Goal: Find specific page/section: Find specific page/section

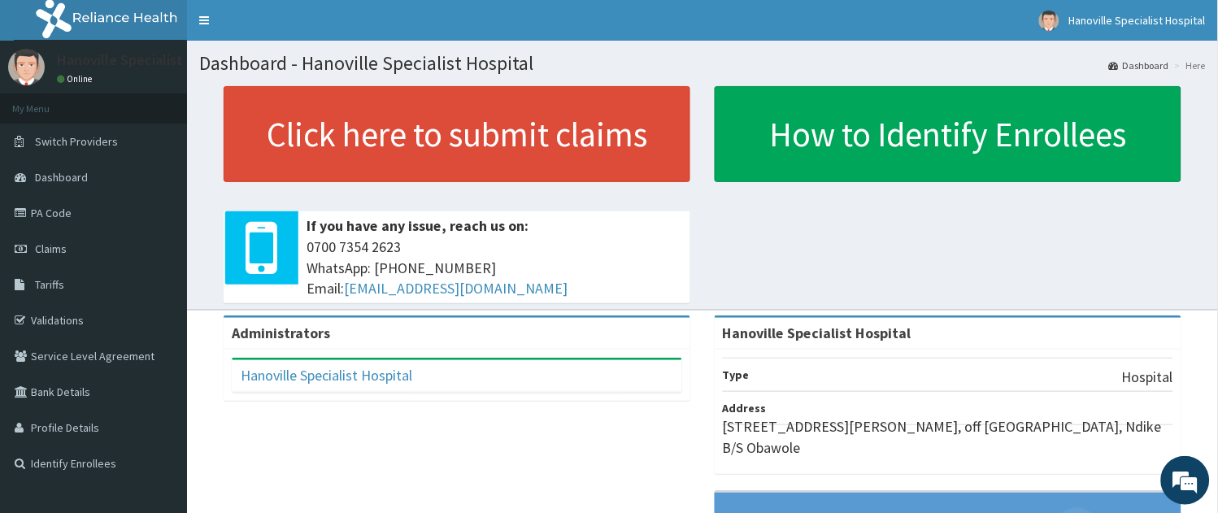
click at [69, 288] on link "Tariffs" at bounding box center [93, 285] width 187 height 36
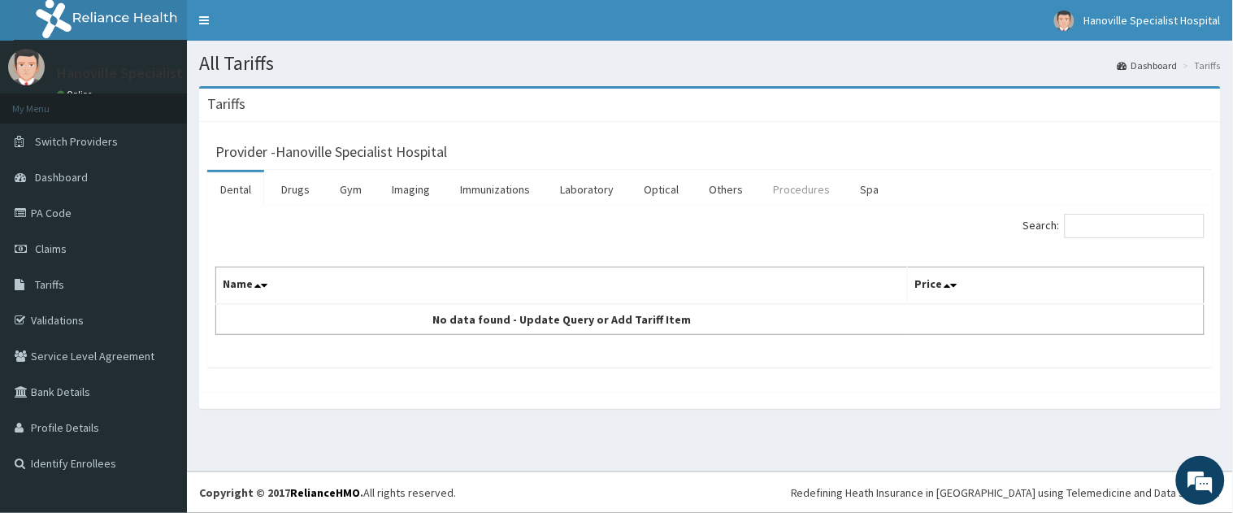
click at [803, 176] on link "Procedures" at bounding box center [802, 189] width 84 height 34
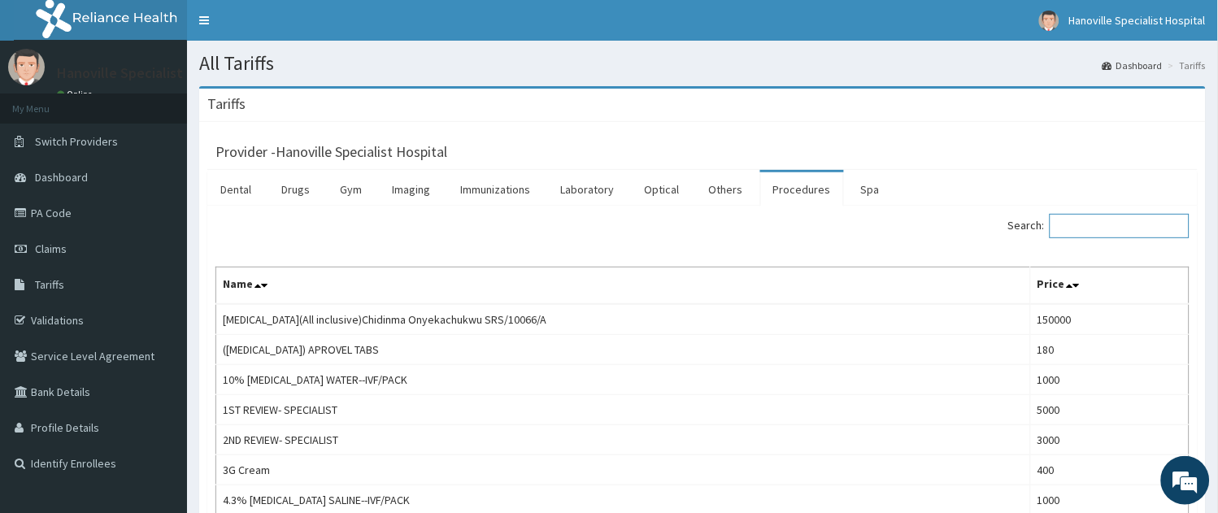
click at [1084, 222] on input "Search:" at bounding box center [1119, 226] width 140 height 24
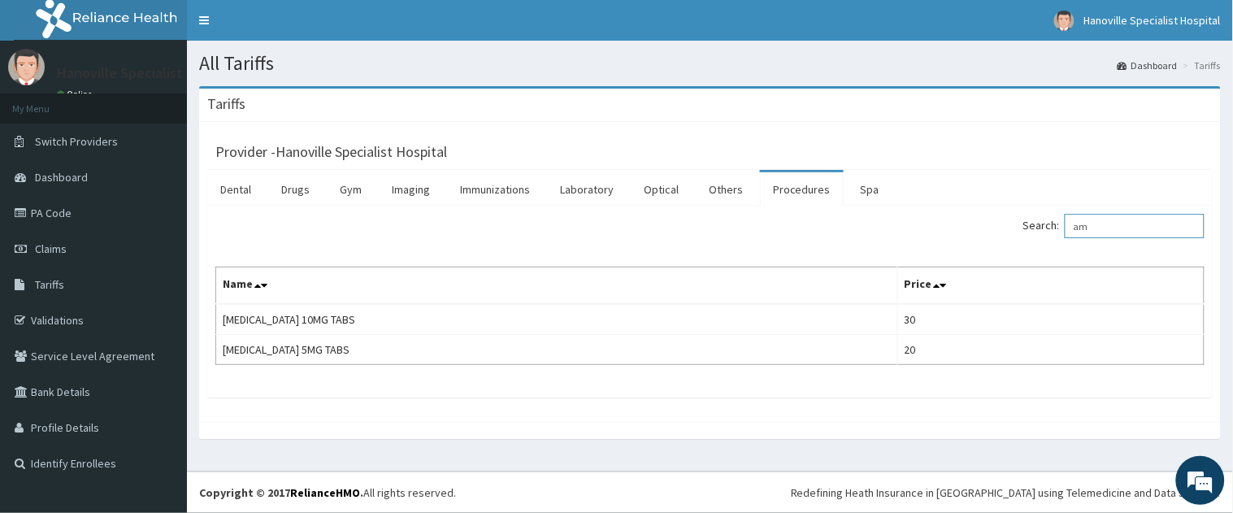
type input "a"
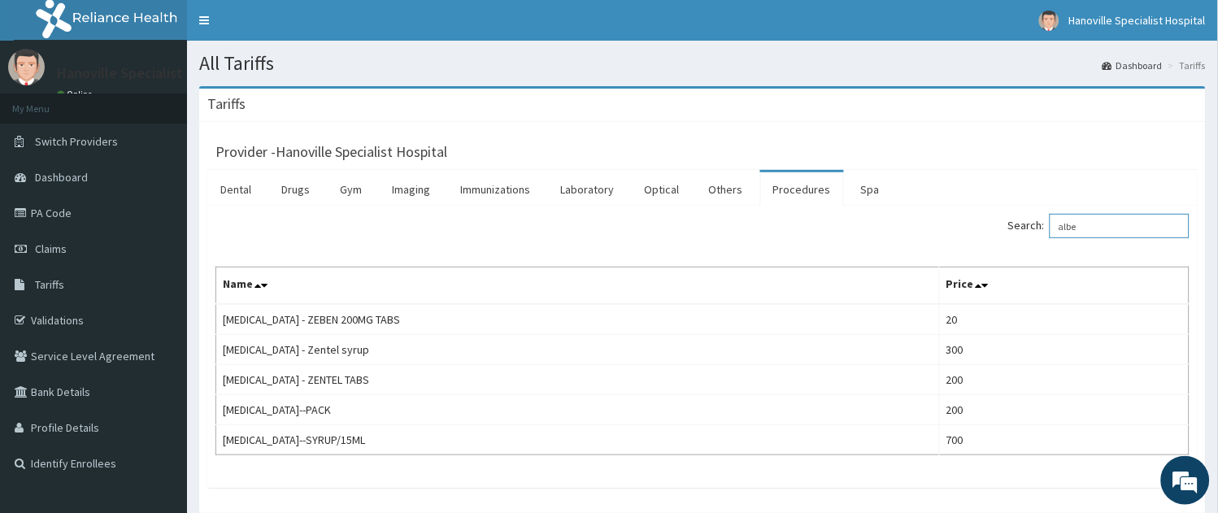
type input "albe"
